Goal: Task Accomplishment & Management: Complete application form

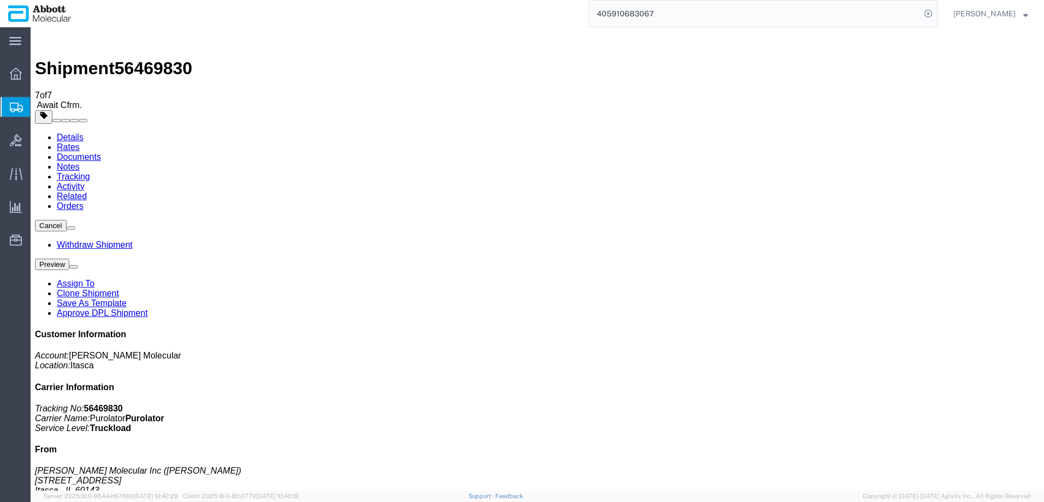
click at [0, 0] on span "Create from Template" at bounding box center [0, 0] width 0 height 0
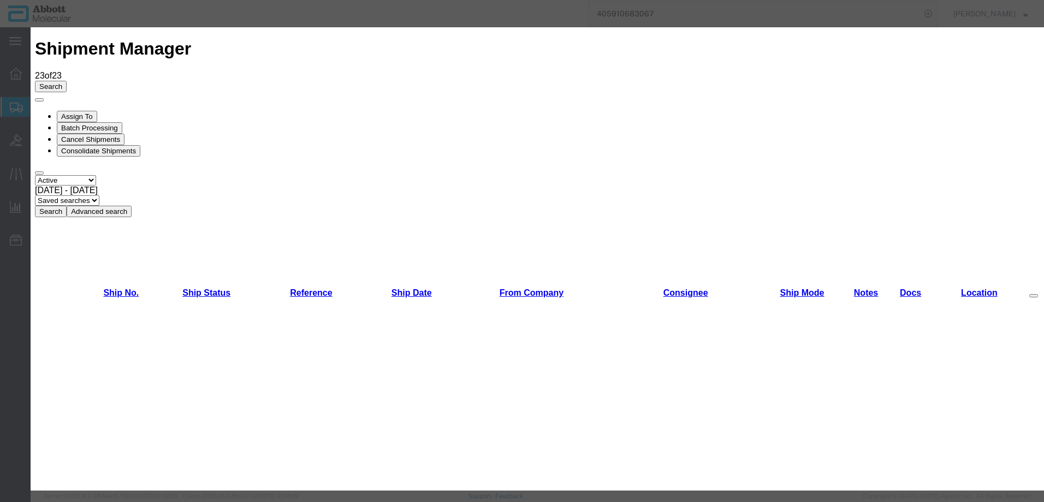
scroll to position [601, 0]
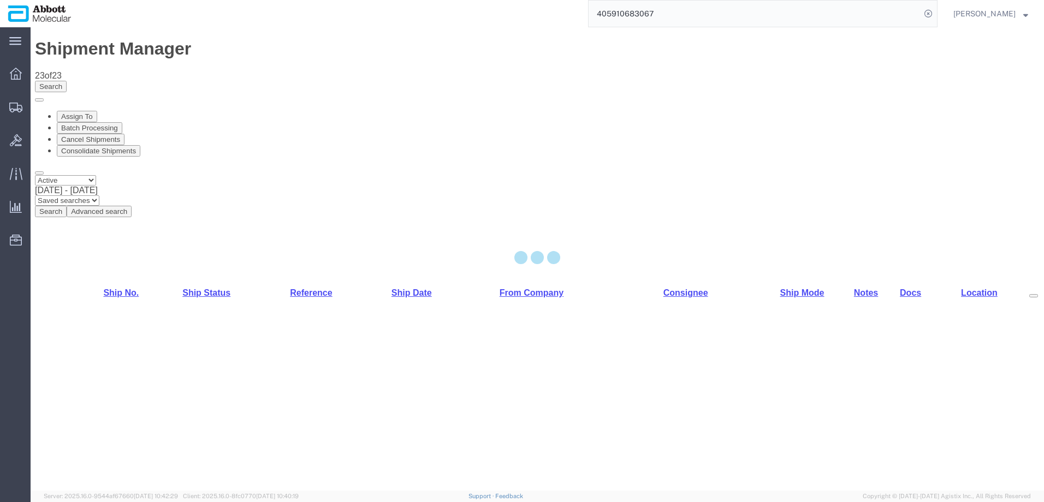
select select "48454"
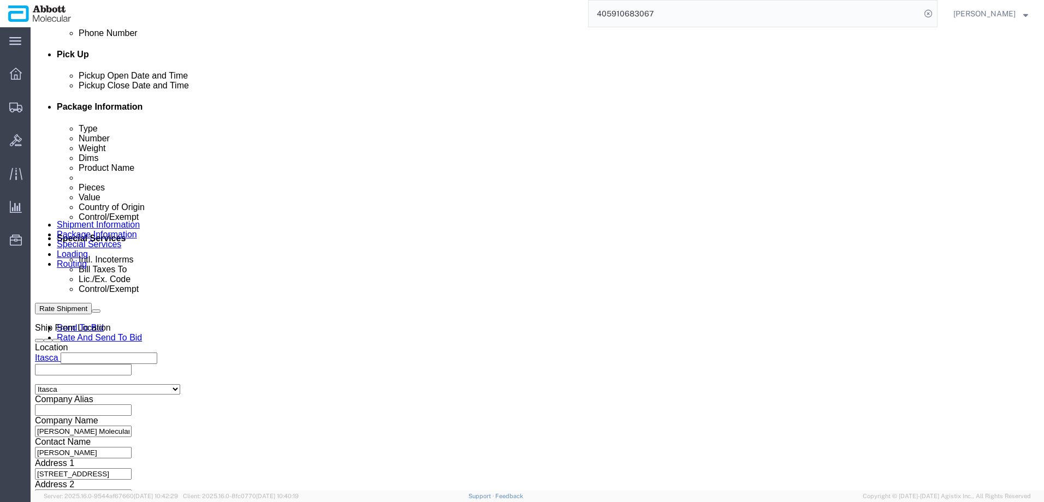
scroll to position [491, 0]
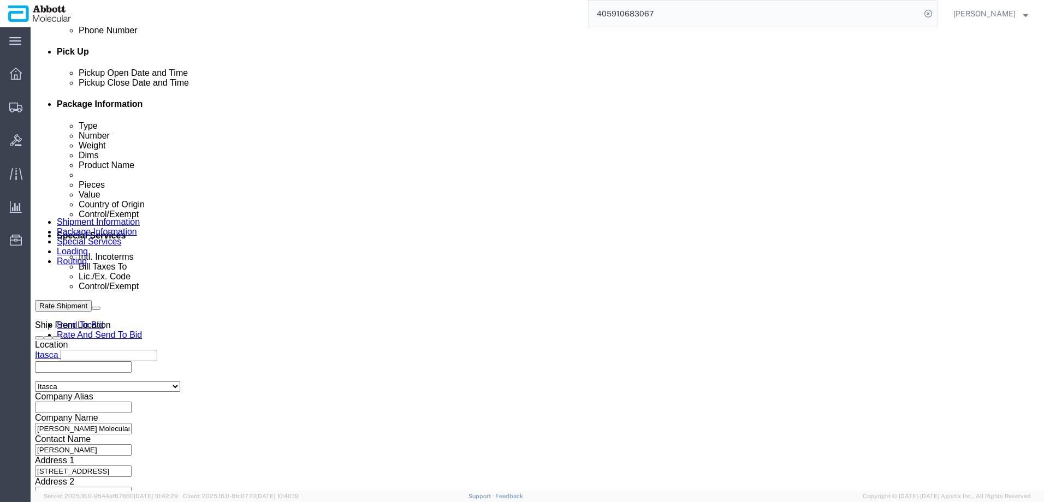
click input "text"
paste input "620575292"
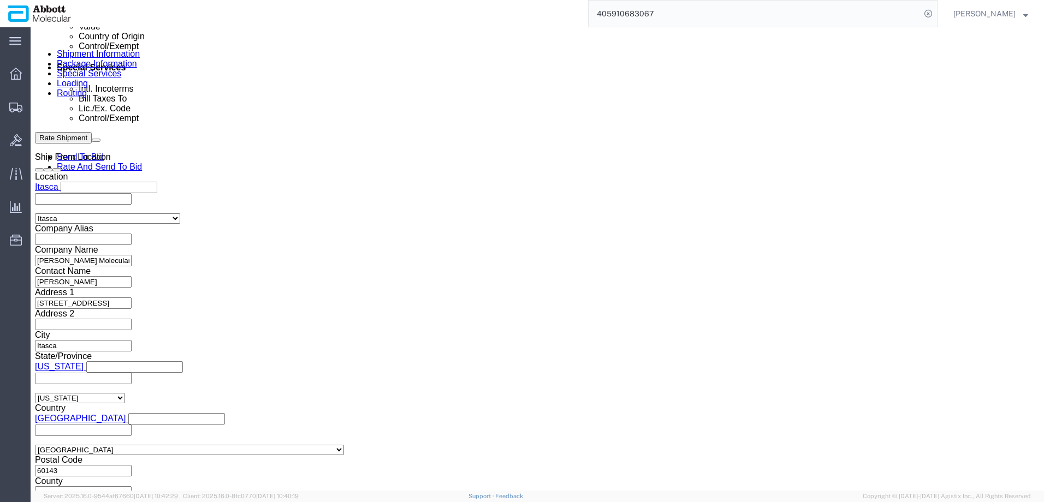
scroll to position [684, 0]
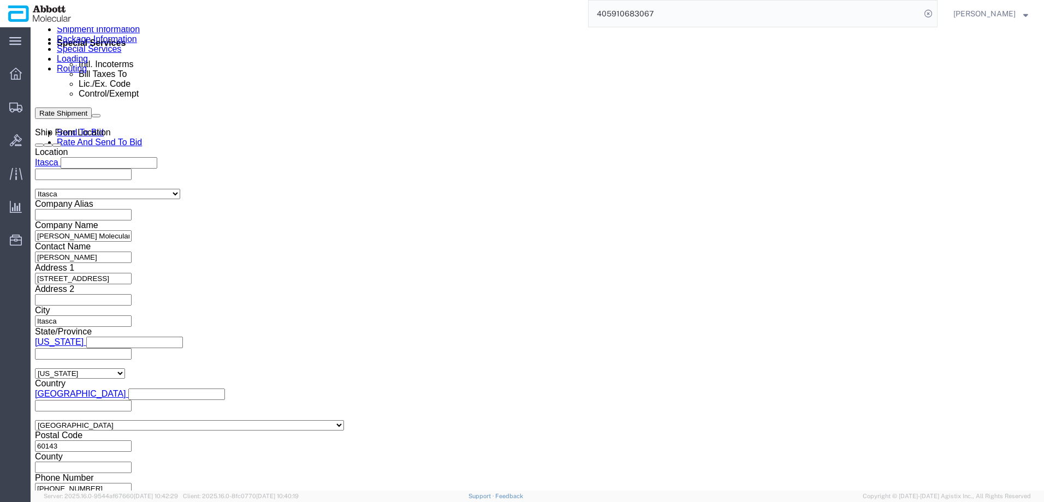
type input "620575292"
click button "Continue"
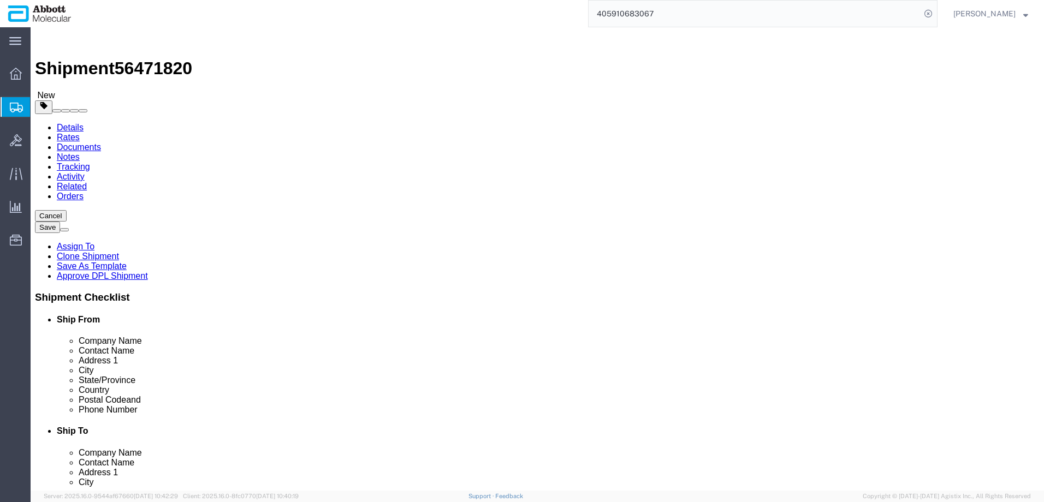
drag, startPoint x: 226, startPoint y: 190, endPoint x: 224, endPoint y: 196, distance: 6.2
click select "Select Box (B) Box (C) Box (D) Cardboard Box(es) Crate (Instrument) Crate(s) En…"
select select "PSST"
click select "Select Box (B) Box (C) Box (D) Cardboard Box(es) Crate (Instrument) Crate(s) En…"
drag, startPoint x: 162, startPoint y: 231, endPoint x: 140, endPoint y: 233, distance: 21.9
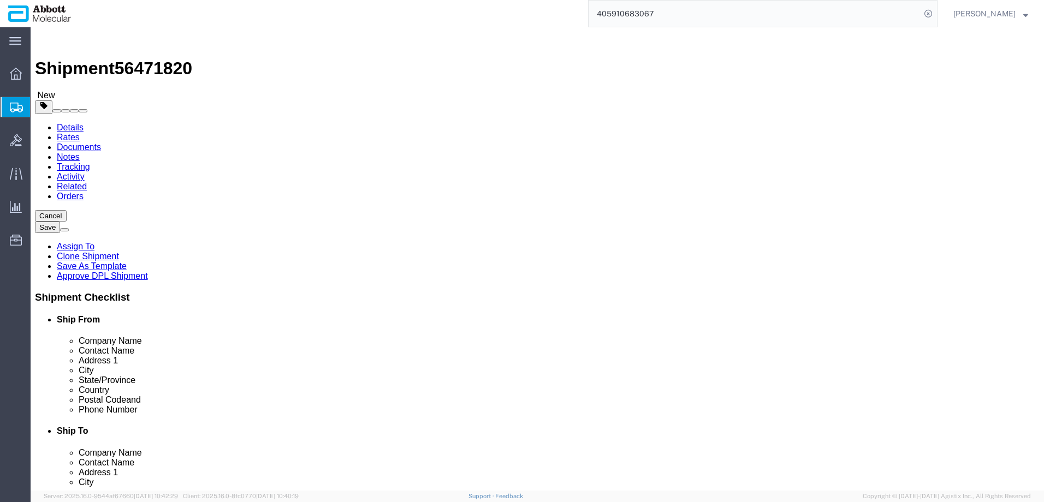
click input "1"
type input "26"
type input "48"
type input "40"
type input "52"
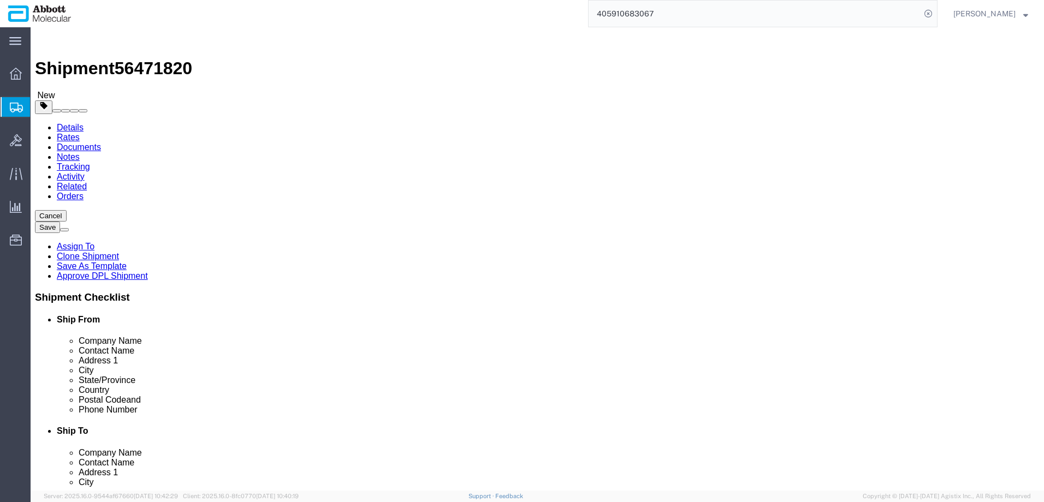
type input "4400"
click input "checkbox"
checkbox input "true"
type input "AMBIENT"
click div "26 x Pallet(s) Standard (Stackable) Package Type Select Box (B) Box (C) Box (D)…"
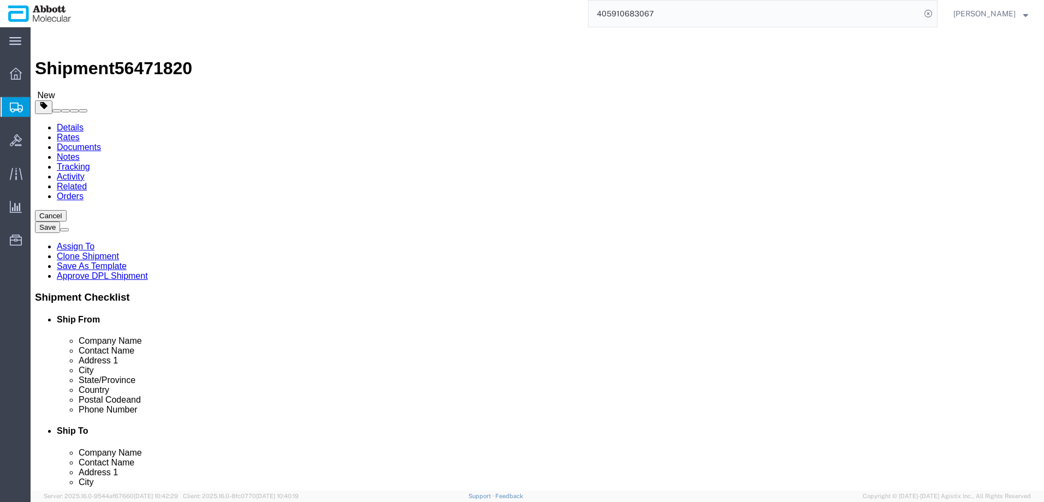
click link "Add Content"
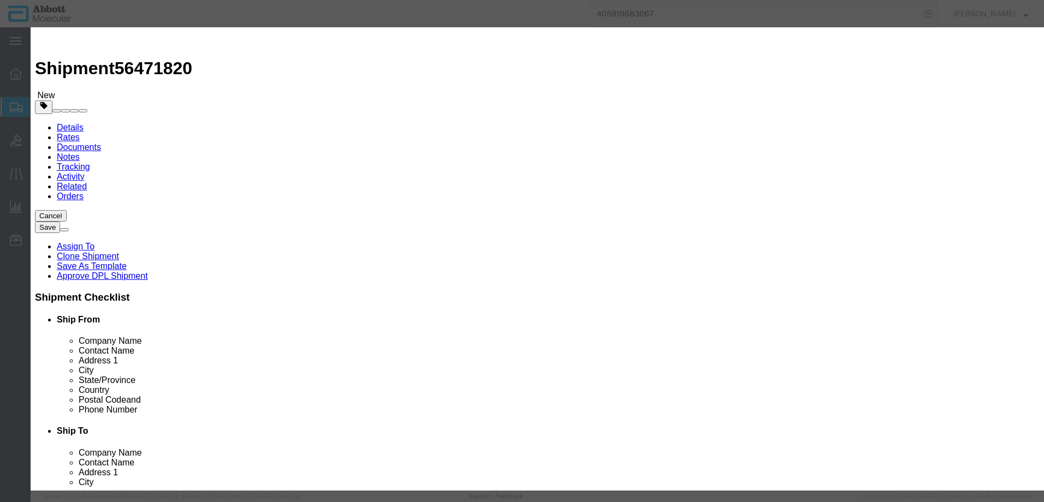
click input "text"
type input "09N2610"
click td "Name: 09N2610"
select select
checkbox input "false"
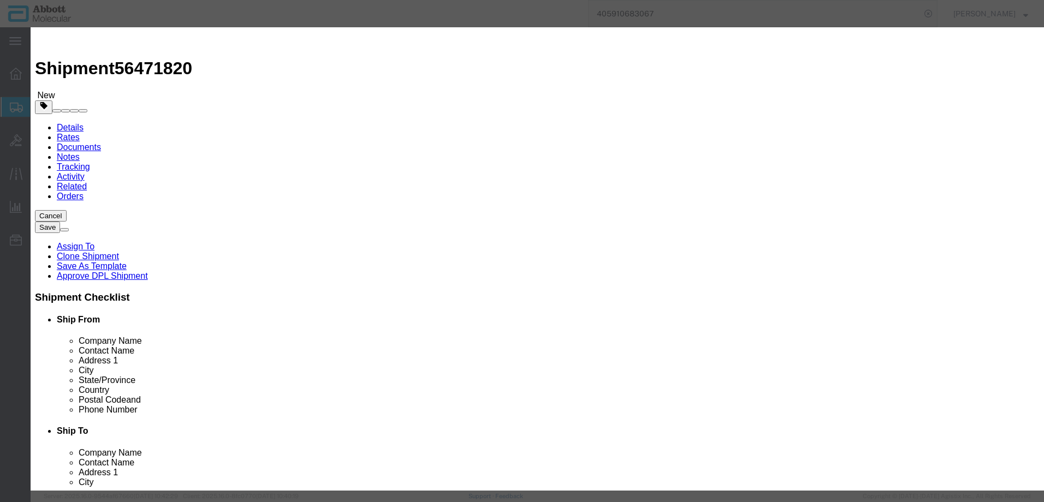
select select "US"
type input "AMBIENT"
type input "3926909985"
select select "BIS"
checkbox input "false"
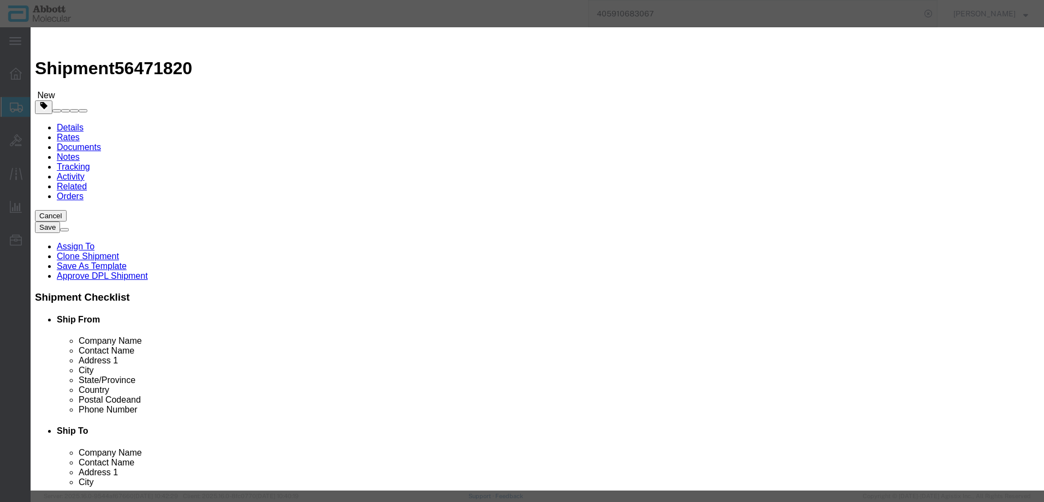
checkbox input "false"
type input "09N2610"
type textarea "Alinity m Integrated Reaction Units (IRU)"
type input "09N2610"
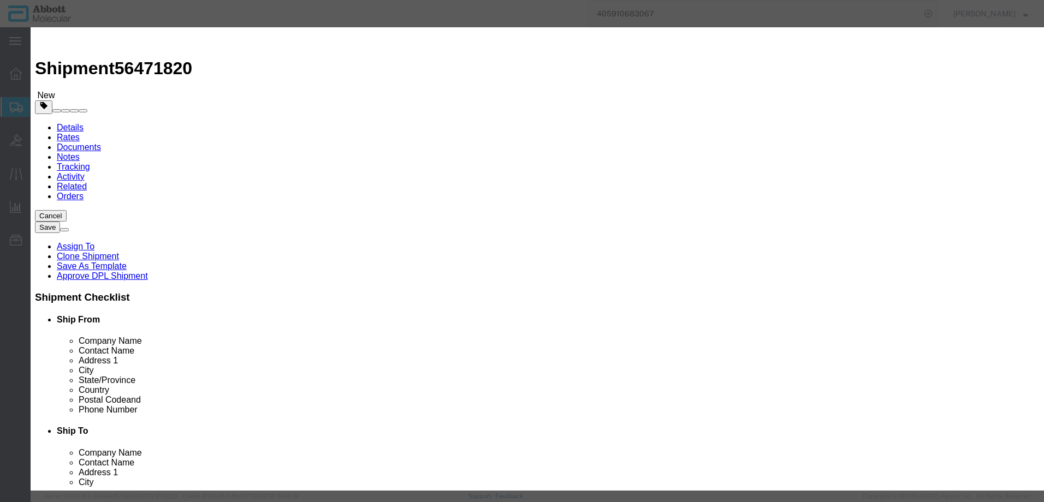
select select "NLR"
type input "780"
type input "1"
select select "70"
click select "Select Account Type Activity ID Airline Appointment Number ASN Batch Number Bil…"
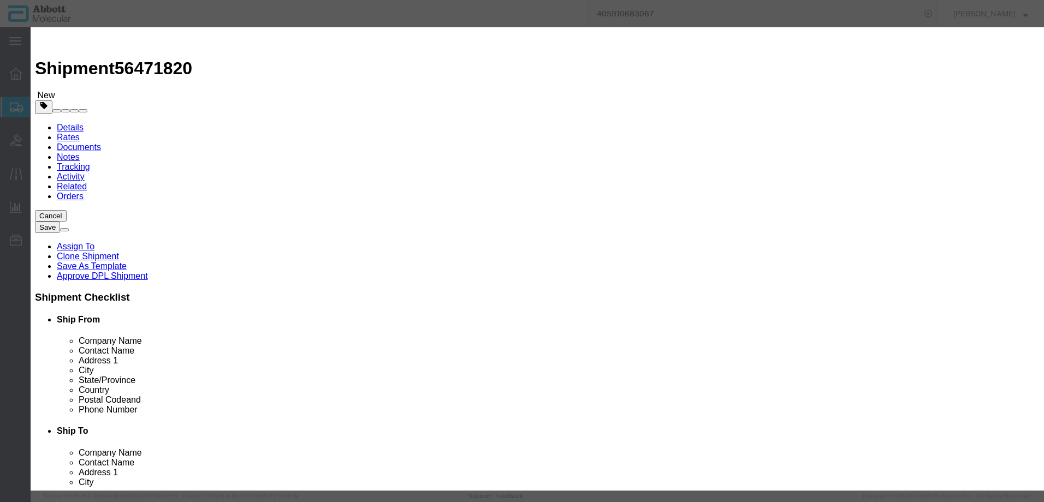
select select "BATCH_NUMBER"
click select "Select Account Type Activity ID Airline Appointment Number ASN Batch Number Bil…"
type input "3204516"
select select "BATCH_NUMBER"
type input "3224757"
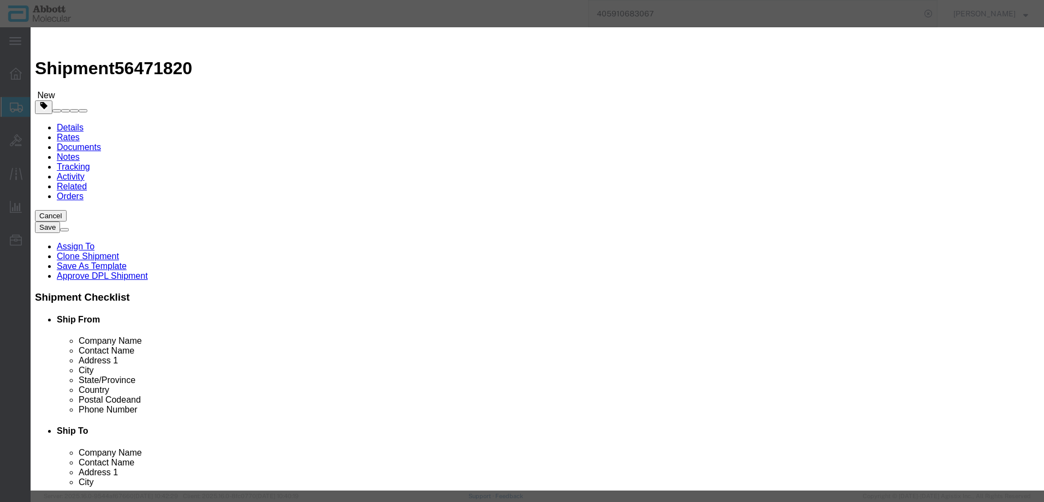
click button "Save & Close"
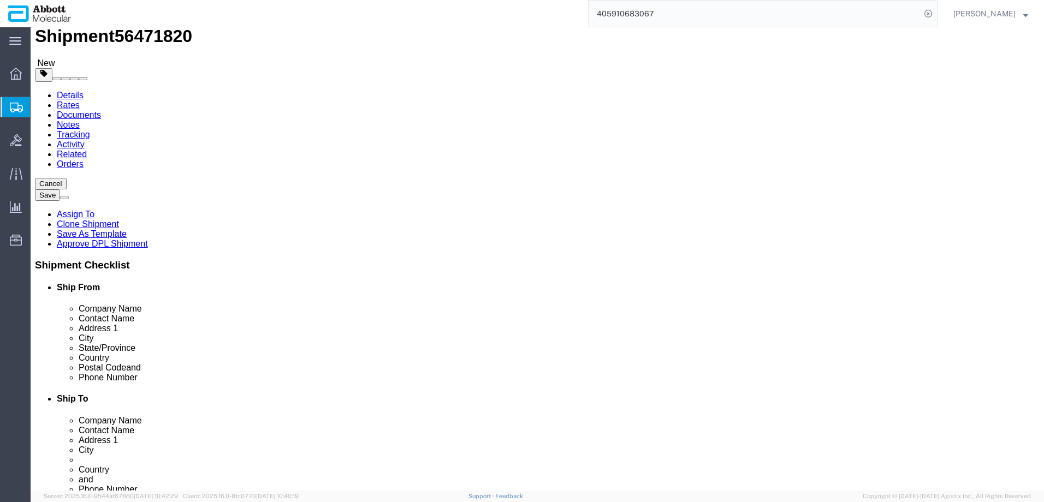
scroll to position [47, 0]
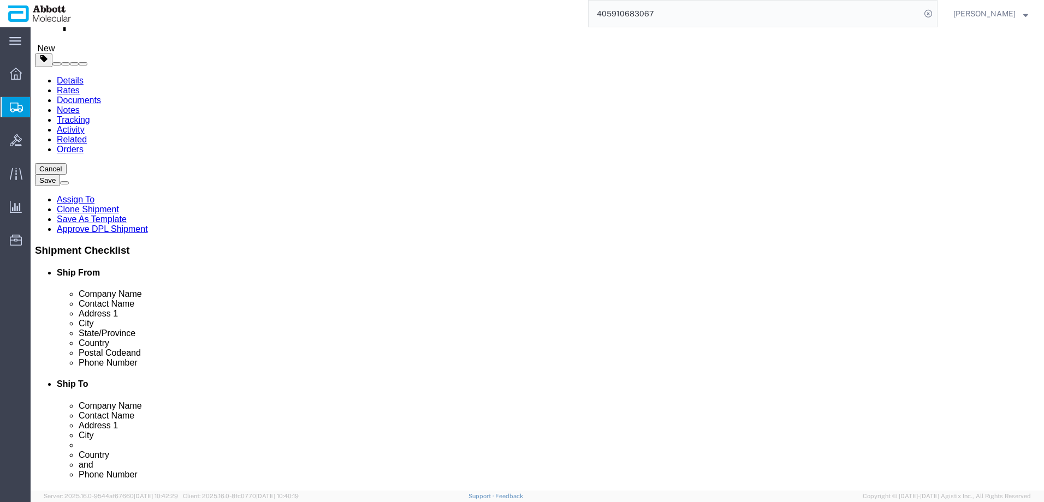
click button "Continue"
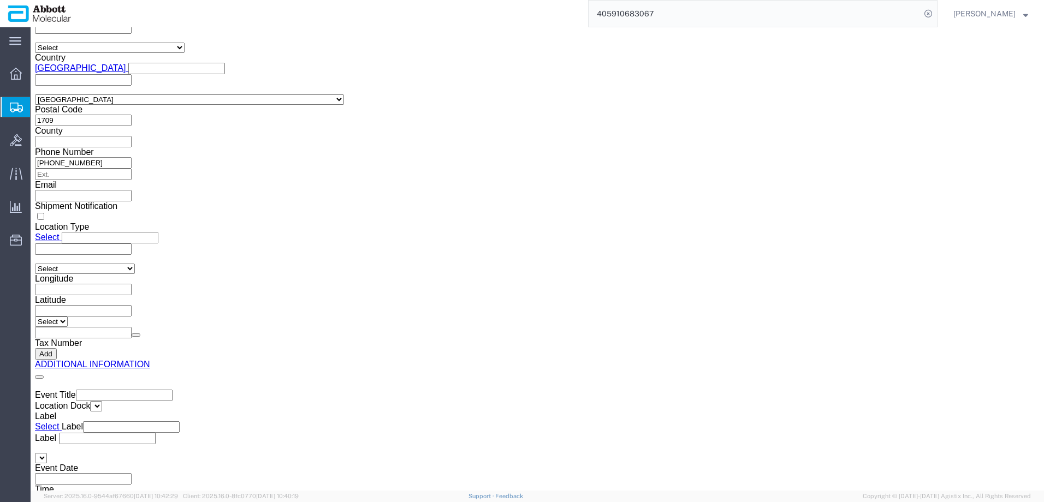
scroll to position [1645, 0]
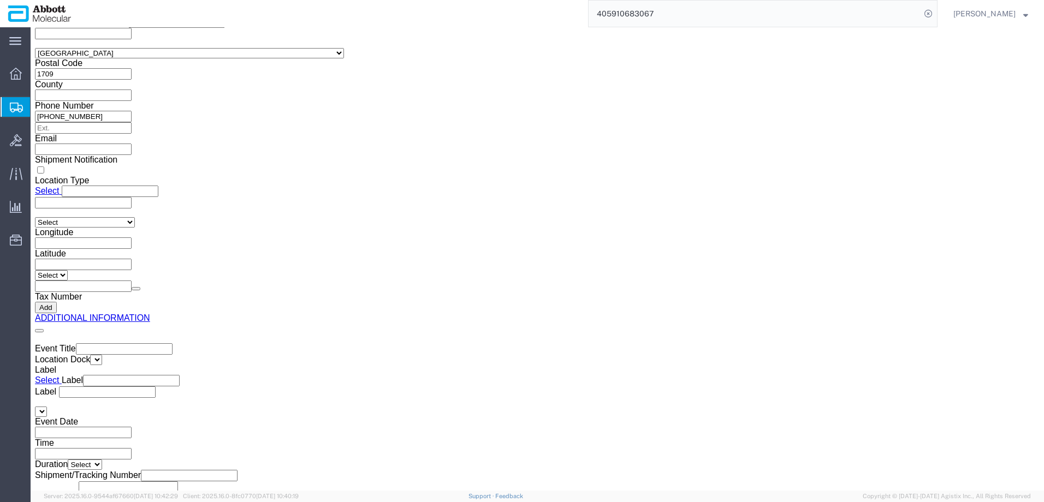
click button "Upload"
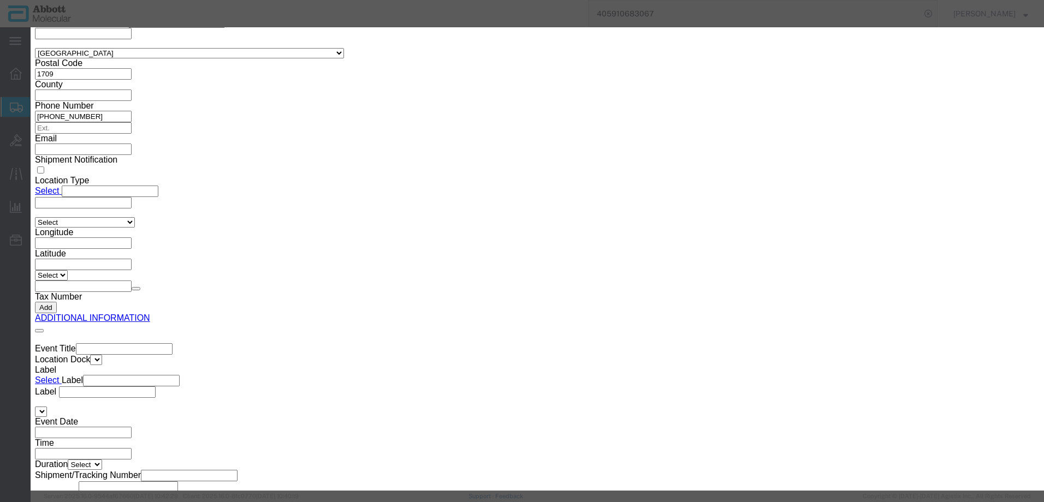
click button "Browse"
type input "C:\fakepath\620575292 SLI DSV.pdf"
click button "Upload"
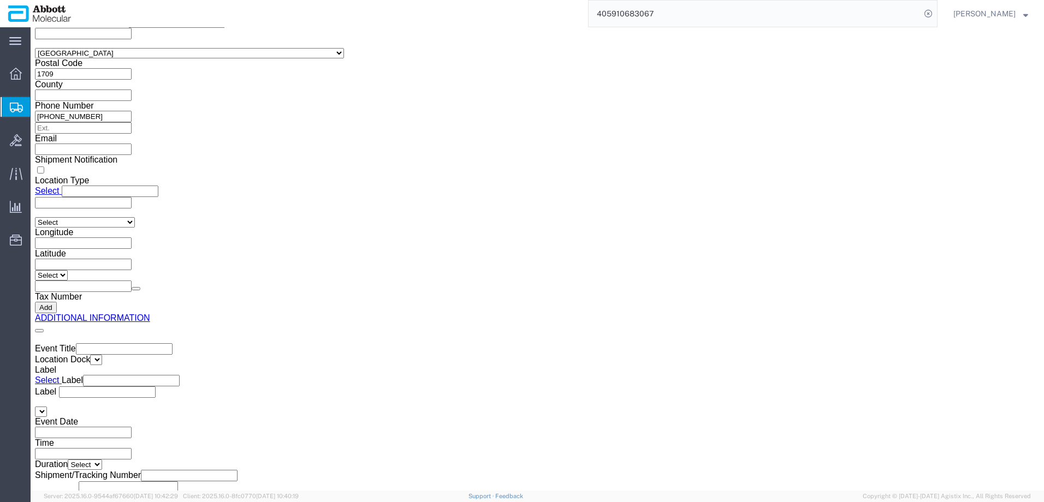
drag, startPoint x: 31, startPoint y: 11, endPoint x: 149, endPoint y: 19, distance: 118.7
click h1 "Shipment 56471820"
copy h1 "Shipment 56471820"
click button "Rate Shipment"
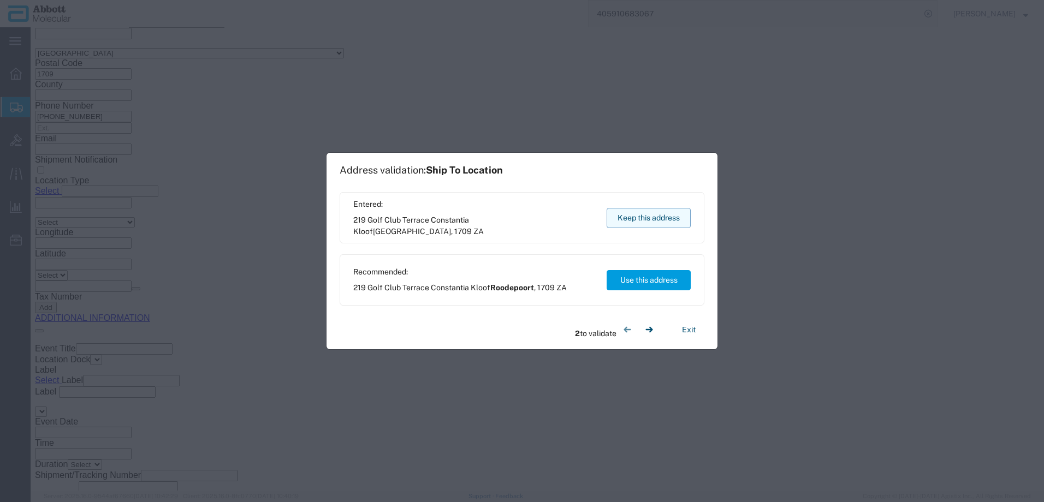
click at [624, 220] on button "Keep this address" at bounding box center [649, 218] width 84 height 20
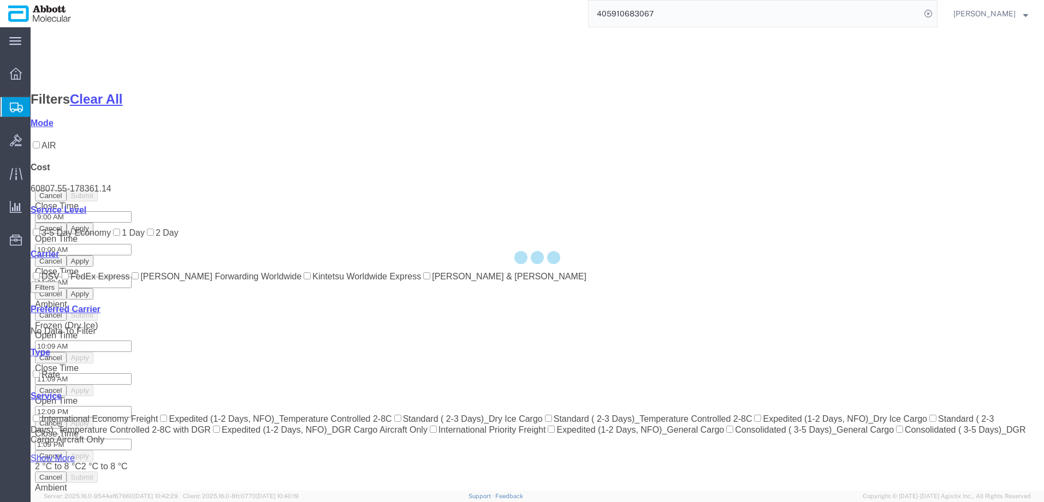
scroll to position [59, 0]
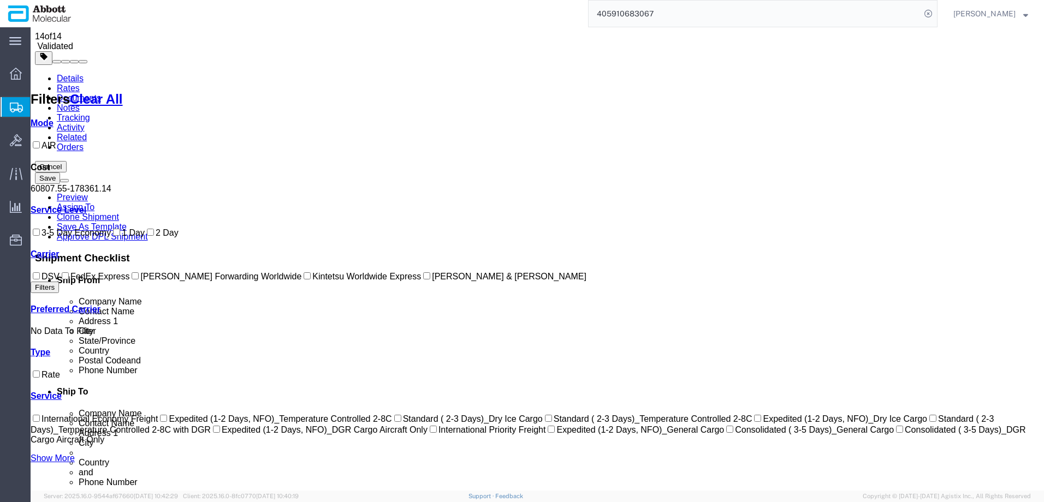
click at [40, 280] on input "DSV" at bounding box center [36, 275] width 7 height 7
checkbox input "true"
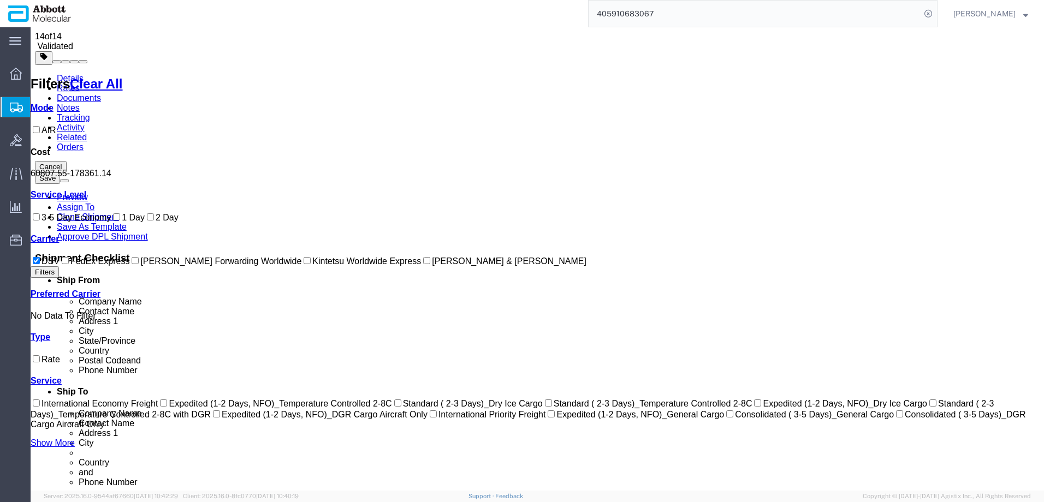
scroll to position [0, 0]
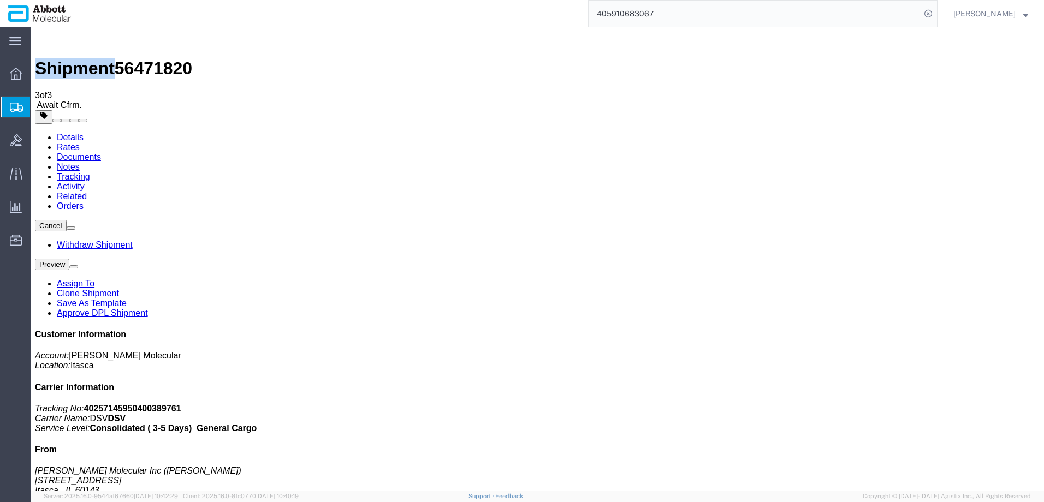
click at [119, 289] on link "Clone Shipment" at bounding box center [88, 293] width 62 height 9
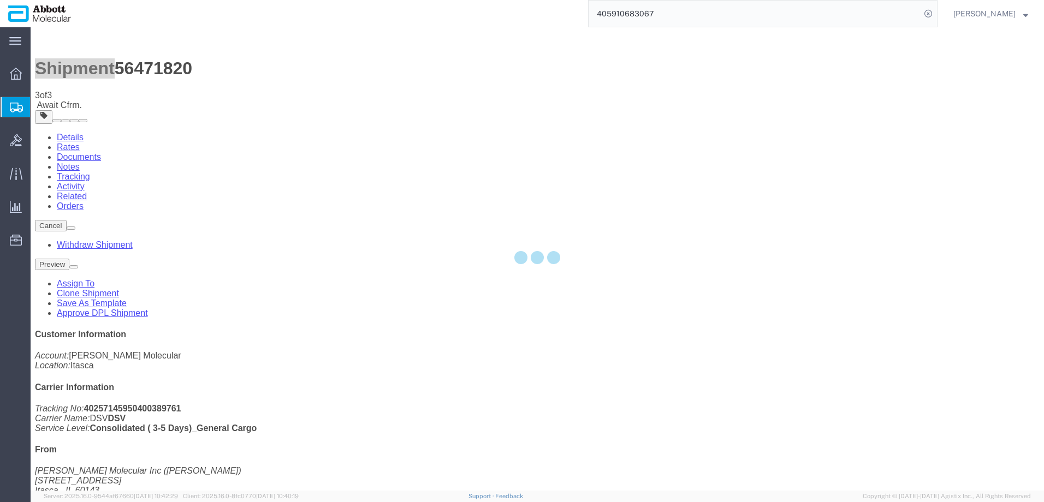
select select "48454"
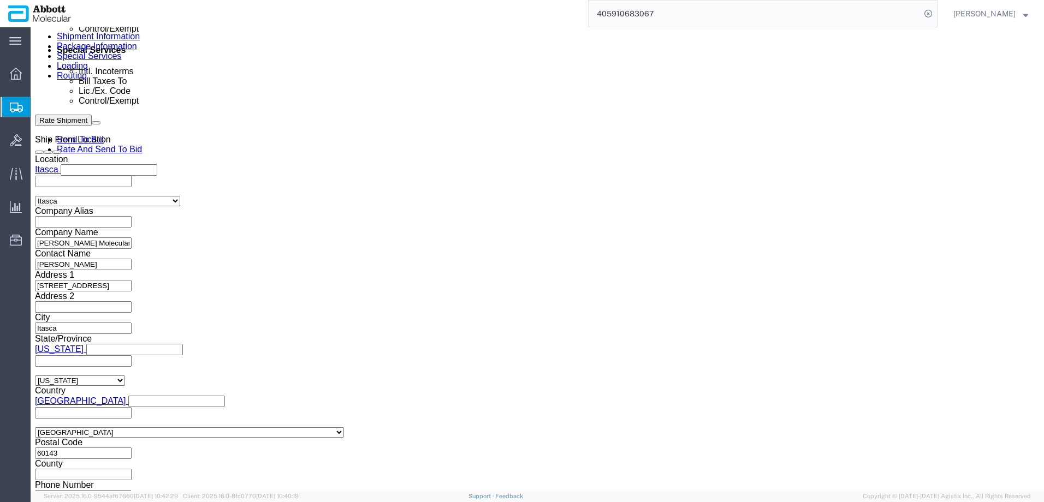
scroll to position [684, 0]
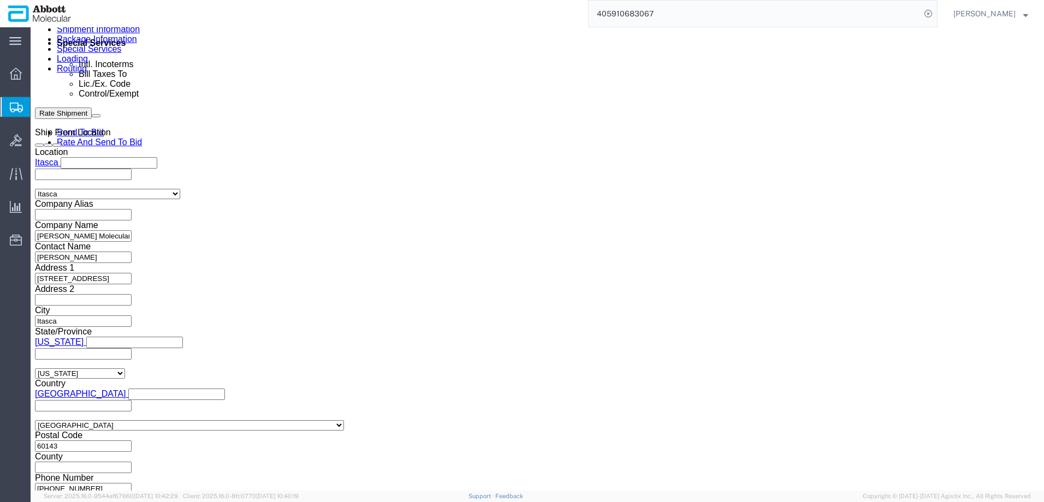
drag, startPoint x: 188, startPoint y: 161, endPoint x: 41, endPoint y: 164, distance: 146.9
click div "Select Account Type Activity ID Airline Appointment Number ASN Batch Request # …"
paste input "19974633"
type input "619974633"
click button "Continue"
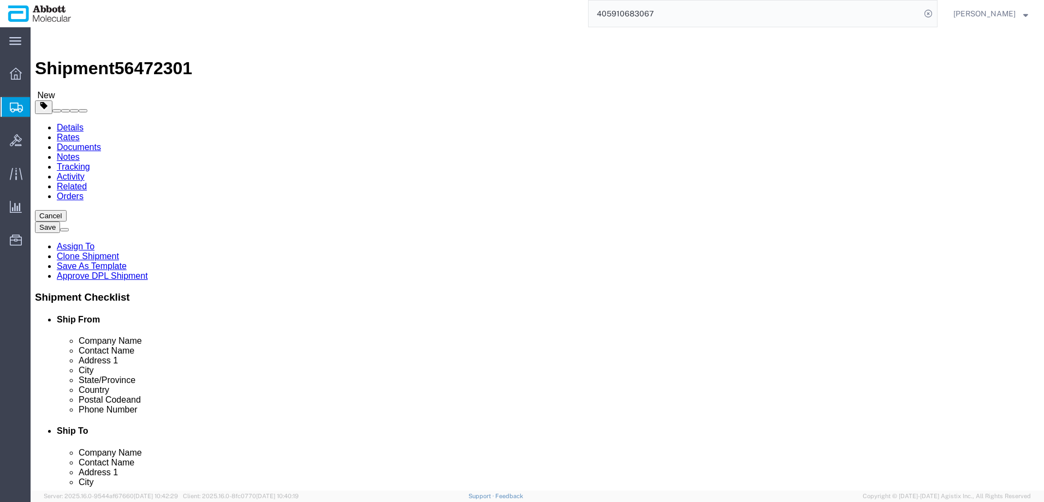
click dd "1.00 USD"
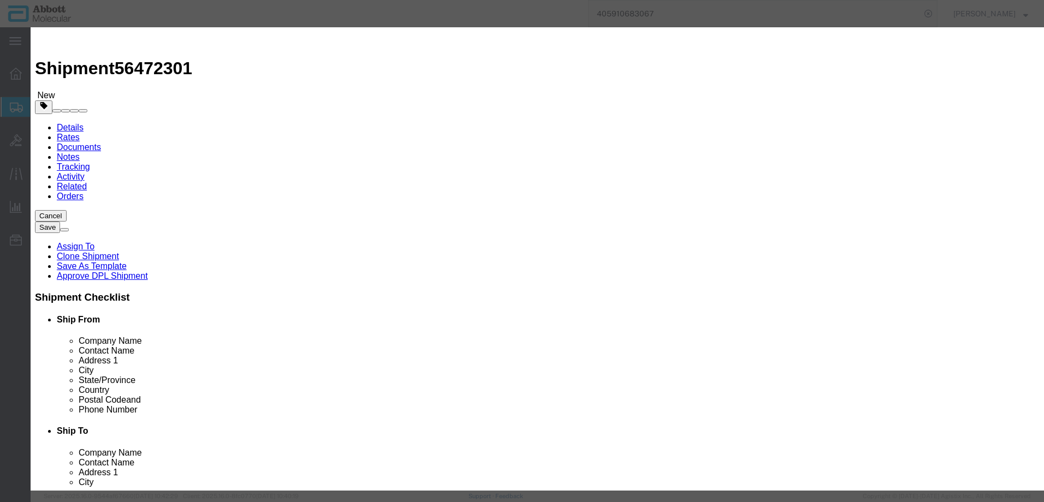
click button "Close"
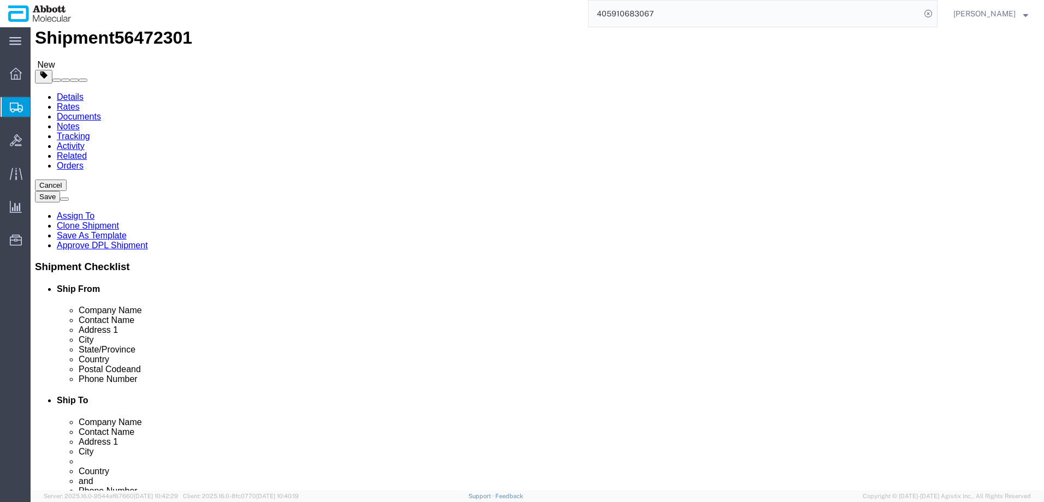
scroll to position [47, 0]
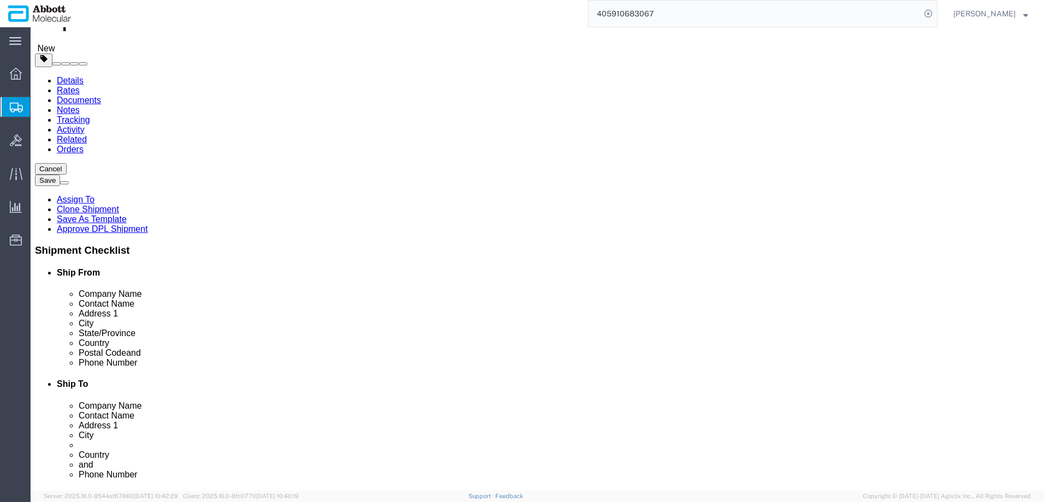
click button "Continue"
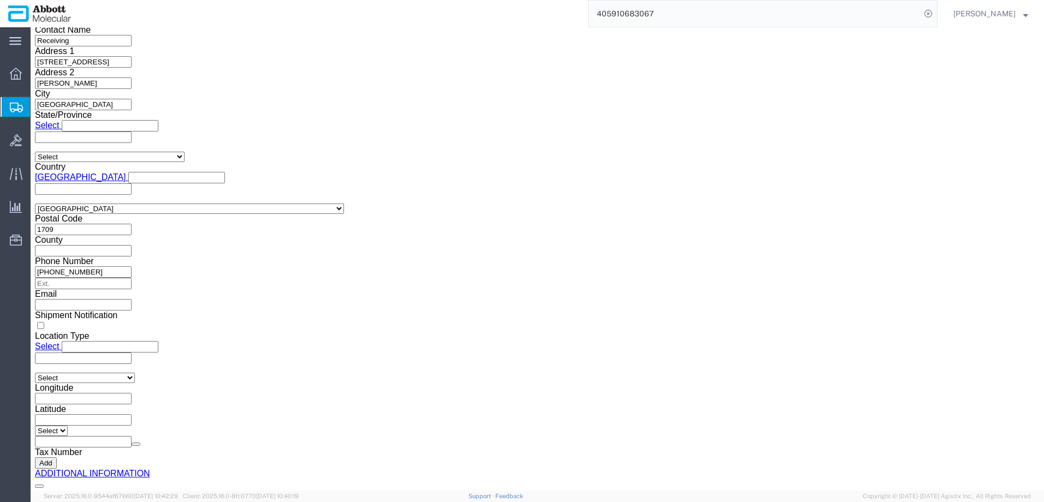
scroll to position [1645, 0]
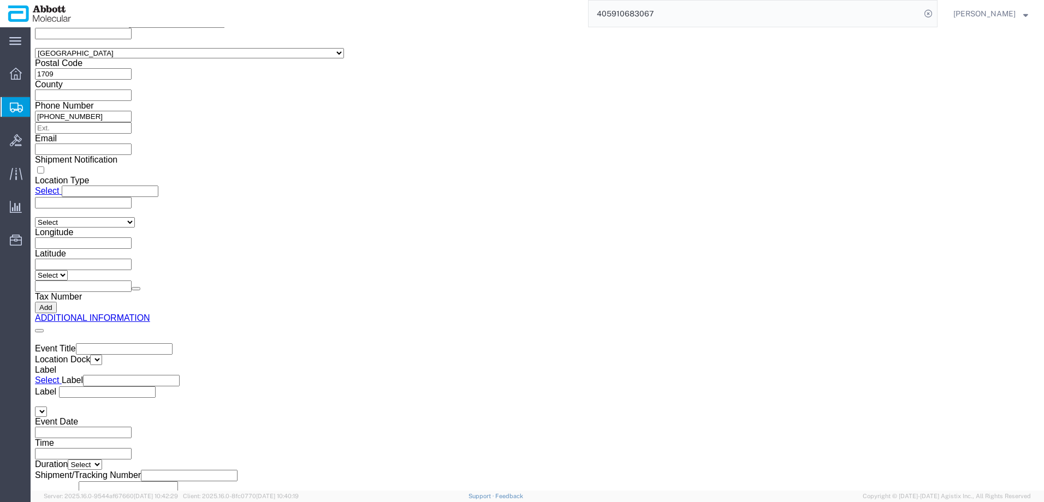
click button "Upload"
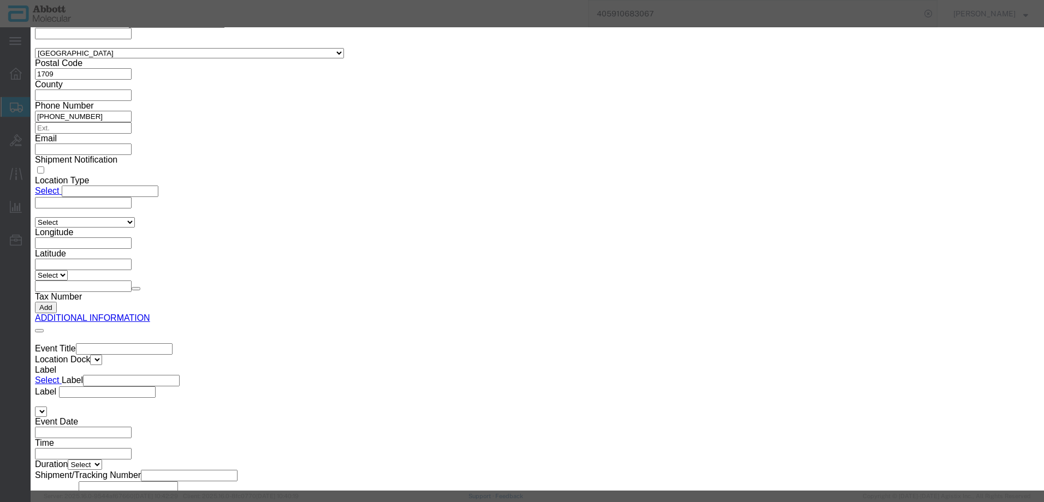
click button "Browse"
type input "C:\fakepath\619974633 SLI DSV.pdf"
click button "Upload"
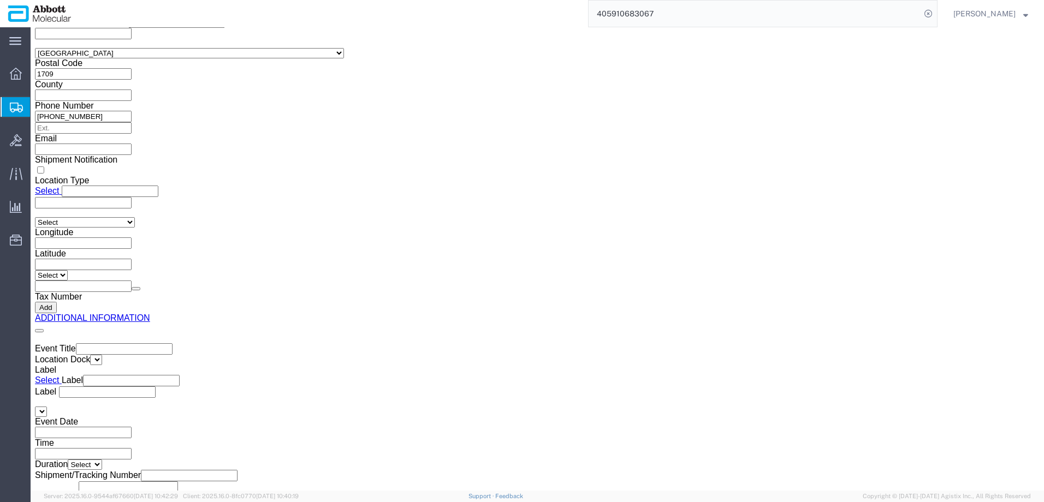
drag, startPoint x: 29, startPoint y: 13, endPoint x: 147, endPoint y: 15, distance: 118.0
click h1 "Shipment 56472301"
copy h1 "Shipment 56472301"
drag, startPoint x: 881, startPoint y: 441, endPoint x: 872, endPoint y: 438, distance: 9.3
click button "Rate Shipment"
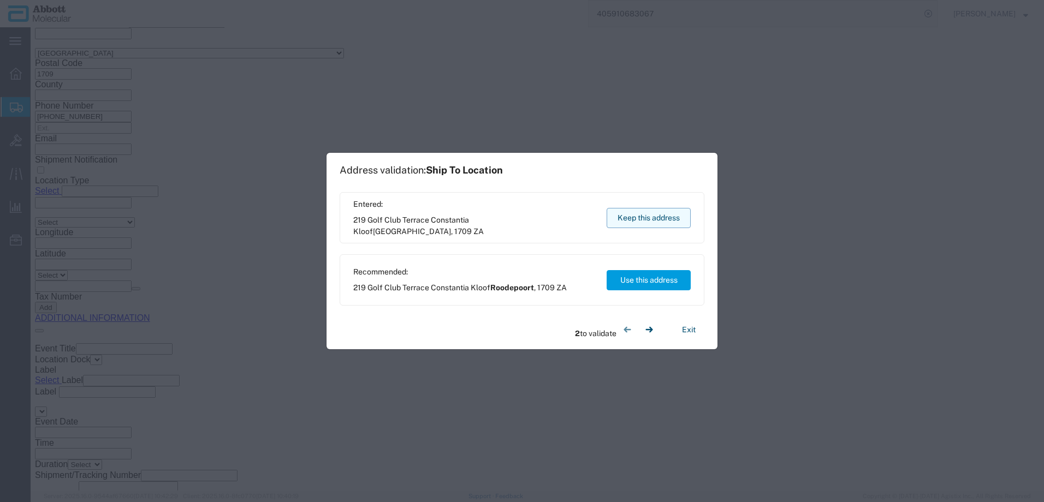
click at [616, 215] on button "Keep this address" at bounding box center [649, 218] width 84 height 20
click at [631, 219] on button "Keep this address" at bounding box center [649, 218] width 84 height 20
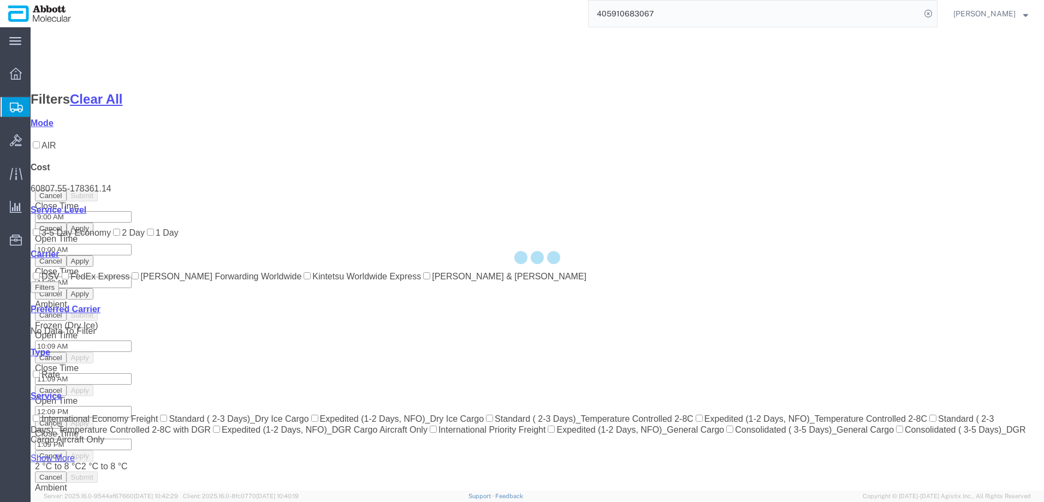
scroll to position [59, 0]
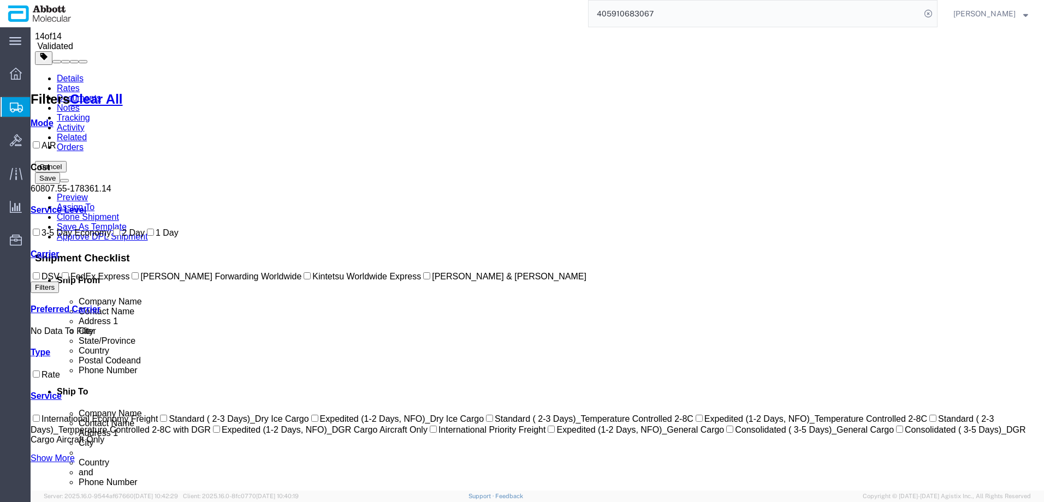
click at [40, 280] on input "DSV" at bounding box center [36, 275] width 7 height 7
checkbox input "true"
